Goal: Task Accomplishment & Management: Complete application form

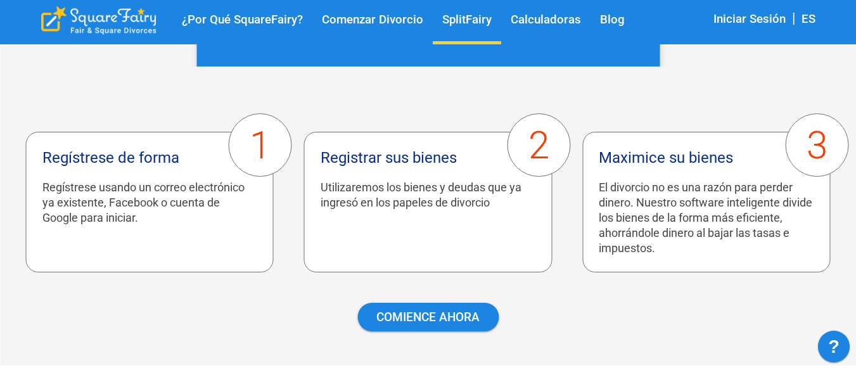
click at [549, 13] on link "Calculadoras" at bounding box center [545, 20] width 89 height 15
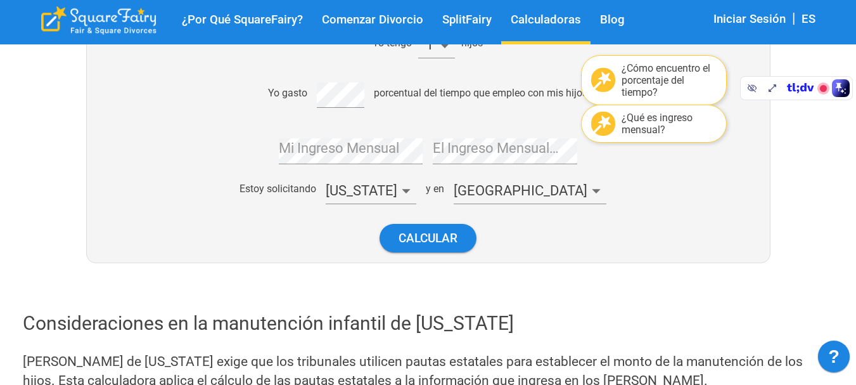
scroll to position [281, 0]
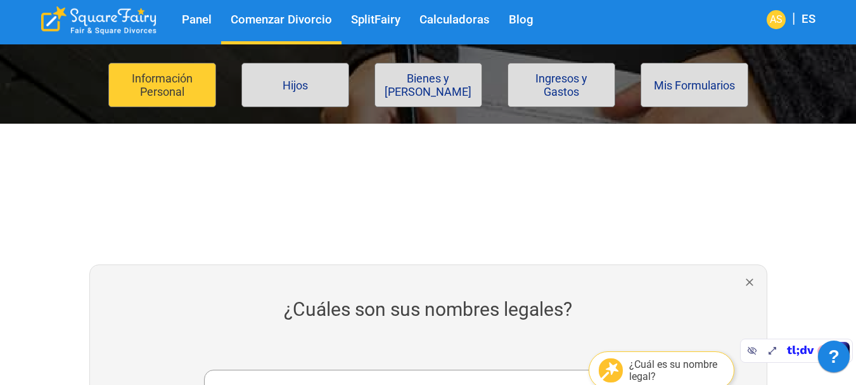
scroll to position [89, 0]
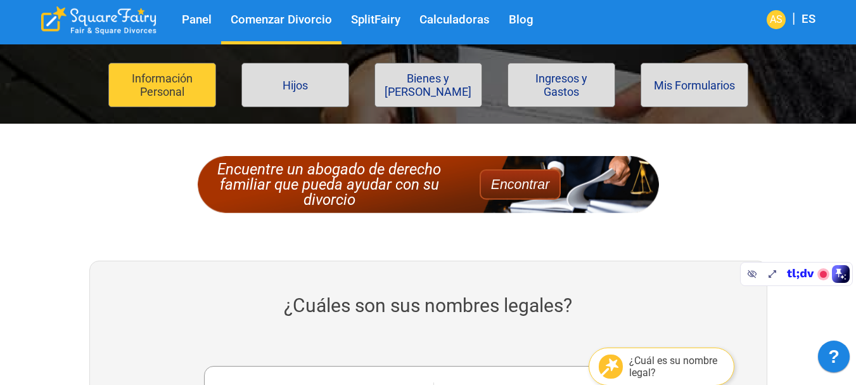
click at [567, 80] on button "Ingresos y Gastos" at bounding box center [561, 85] width 108 height 44
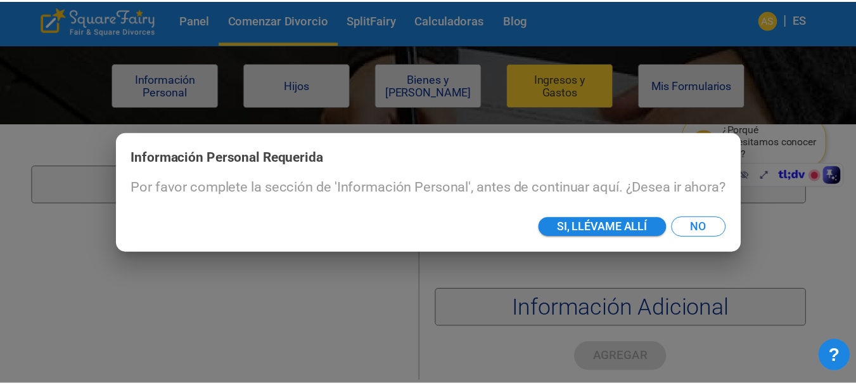
scroll to position [190, 0]
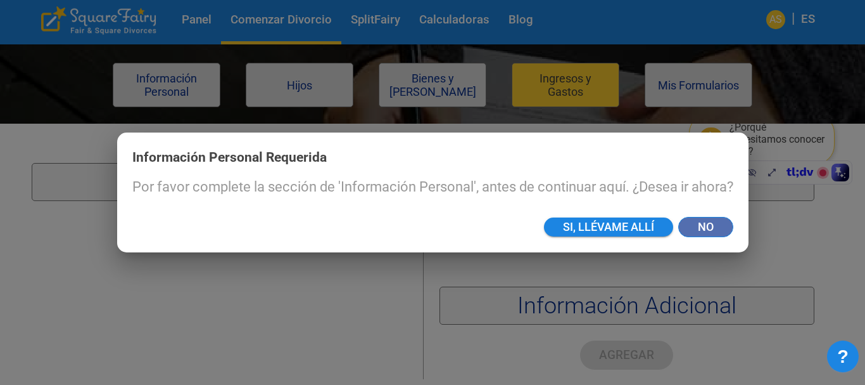
click at [706, 231] on button "No" at bounding box center [705, 227] width 55 height 20
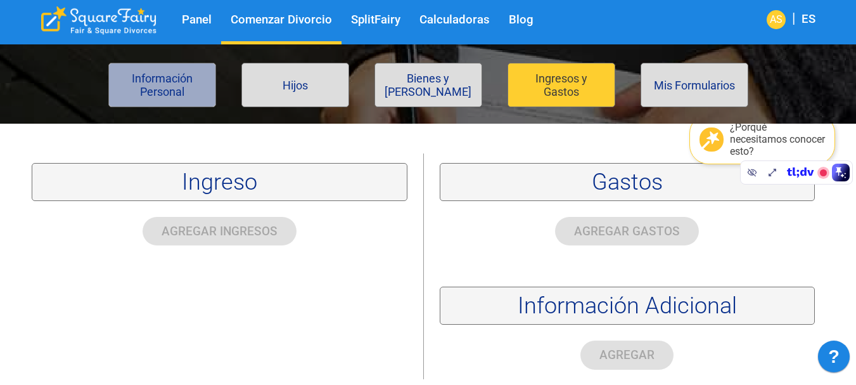
click at [165, 87] on button "Información Personal" at bounding box center [162, 85] width 108 height 44
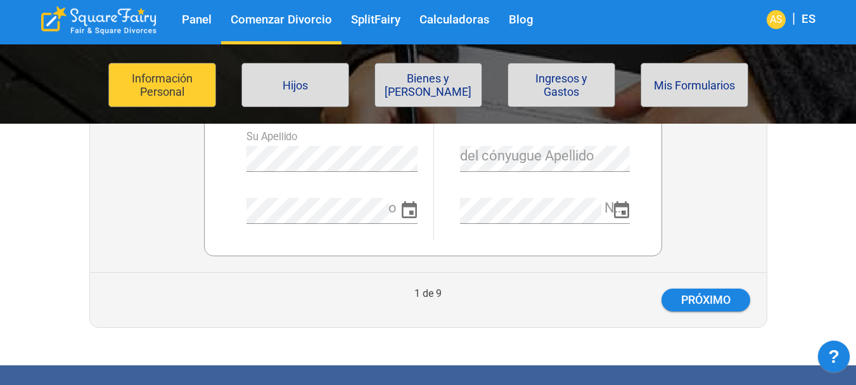
scroll to position [469, 0]
